Goal: Task Accomplishment & Management: Manage account settings

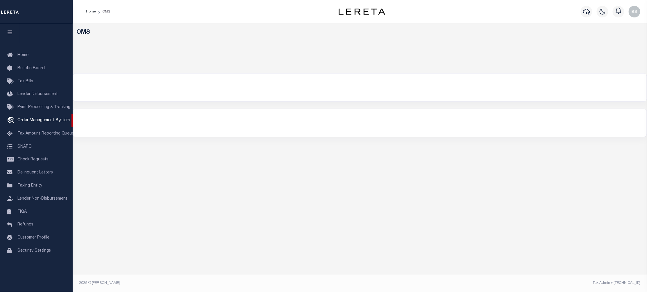
select select "200"
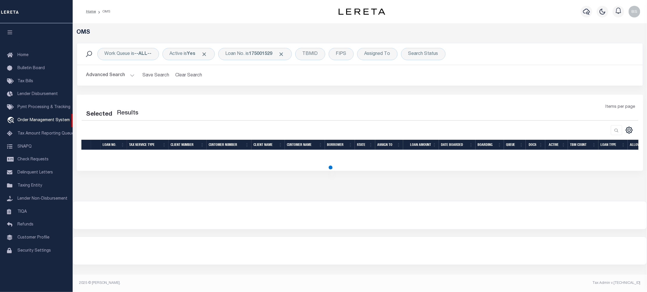
select select "200"
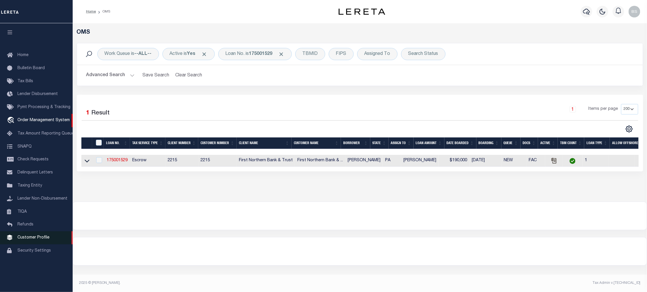
click at [40, 240] on span "Customer Profile" at bounding box center [33, 238] width 32 height 4
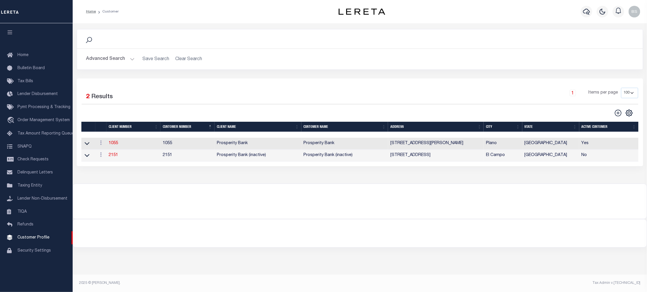
click at [129, 61] on button "Advanced Search" at bounding box center [110, 59] width 48 height 11
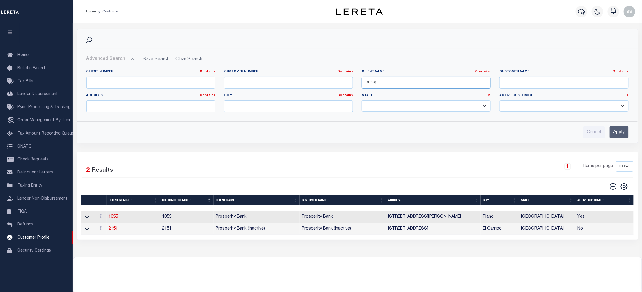
drag, startPoint x: 395, startPoint y: 85, endPoint x: 332, endPoint y: 84, distance: 62.8
click at [332, 84] on div "Client Number Contains Contains Is Customer Number Contains Contains Is Contains" at bounding box center [357, 93] width 551 height 47
click at [170, 86] on input "text" at bounding box center [150, 83] width 129 height 12
type input "2170"
click at [626, 134] on input "Apply" at bounding box center [618, 133] width 19 height 12
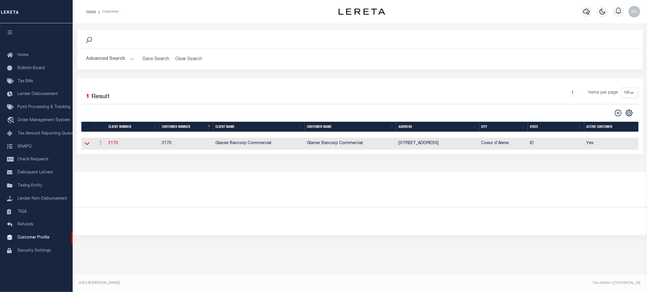
click at [87, 145] on icon at bounding box center [87, 143] width 5 height 6
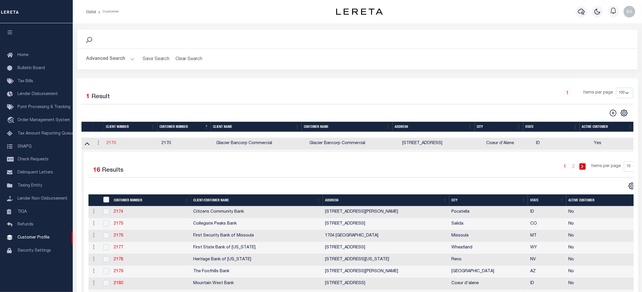
click at [114, 144] on link "2170" at bounding box center [110, 143] width 9 height 4
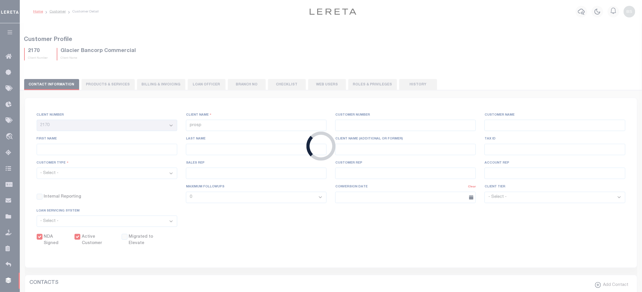
select select
type input "Glacier Bancorp Commercial"
type input "2170"
type input "Glacier Bancorp Commercial"
type input "[PERSON_NAME]"
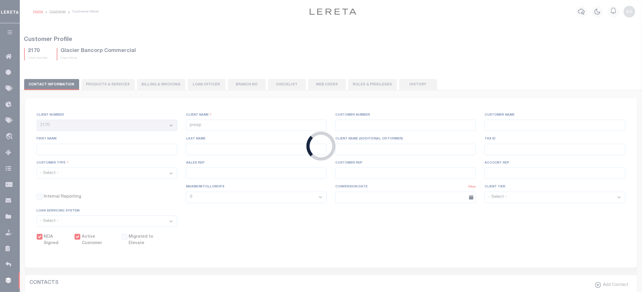
type input "[PERSON_NAME]"
select select "Commercial"
type input "[PERSON_NAME]"
checkbox input "true"
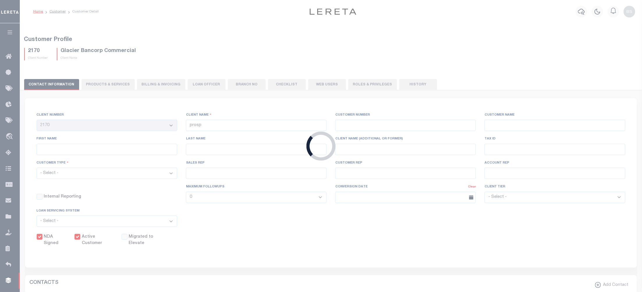
checkbox input "true"
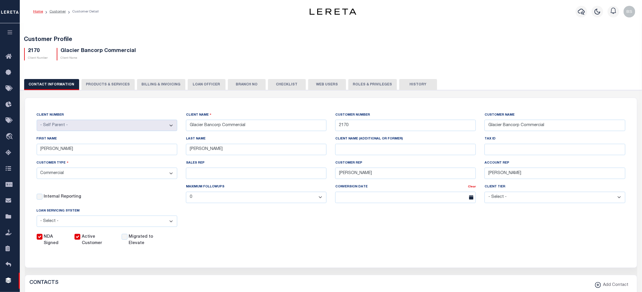
click at [321, 85] on button "Web Users" at bounding box center [327, 84] width 38 height 11
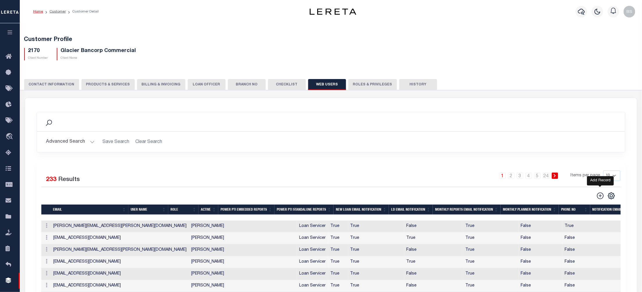
click at [598, 197] on icon at bounding box center [600, 196] width 8 height 8
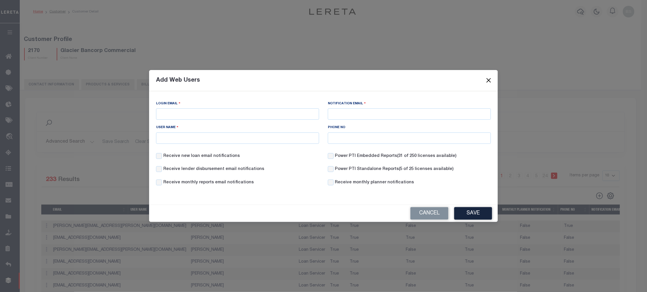
click at [489, 78] on button "Close" at bounding box center [489, 81] width 8 height 8
